Goal: Transaction & Acquisition: Purchase product/service

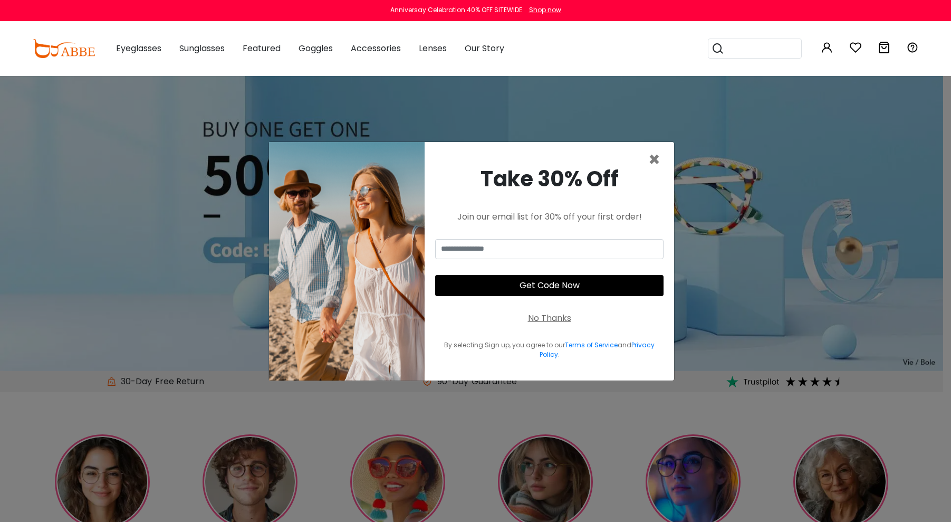
click at [94, 53] on img at bounding box center [64, 48] width 62 height 19
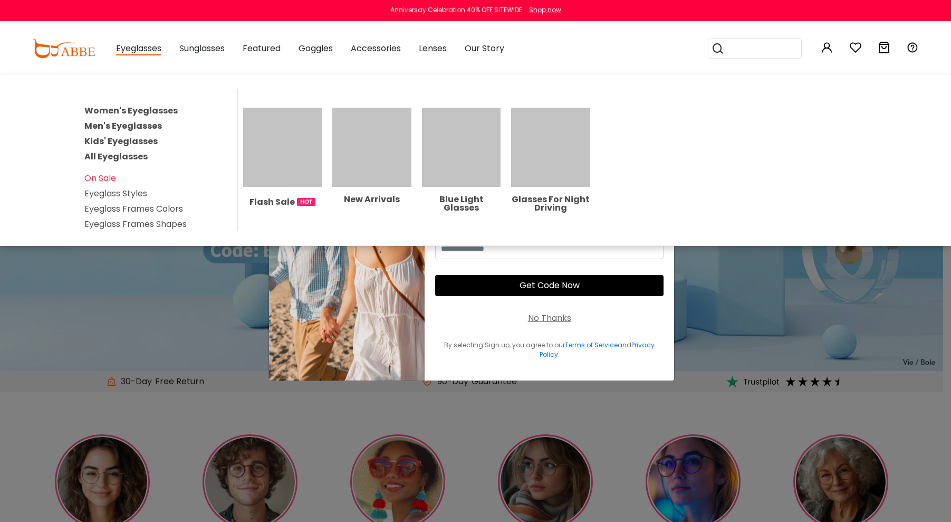
click at [113, 121] on link "Men's Eyeglasses" at bounding box center [123, 126] width 78 height 12
